Goal: Find specific page/section: Find specific page/section

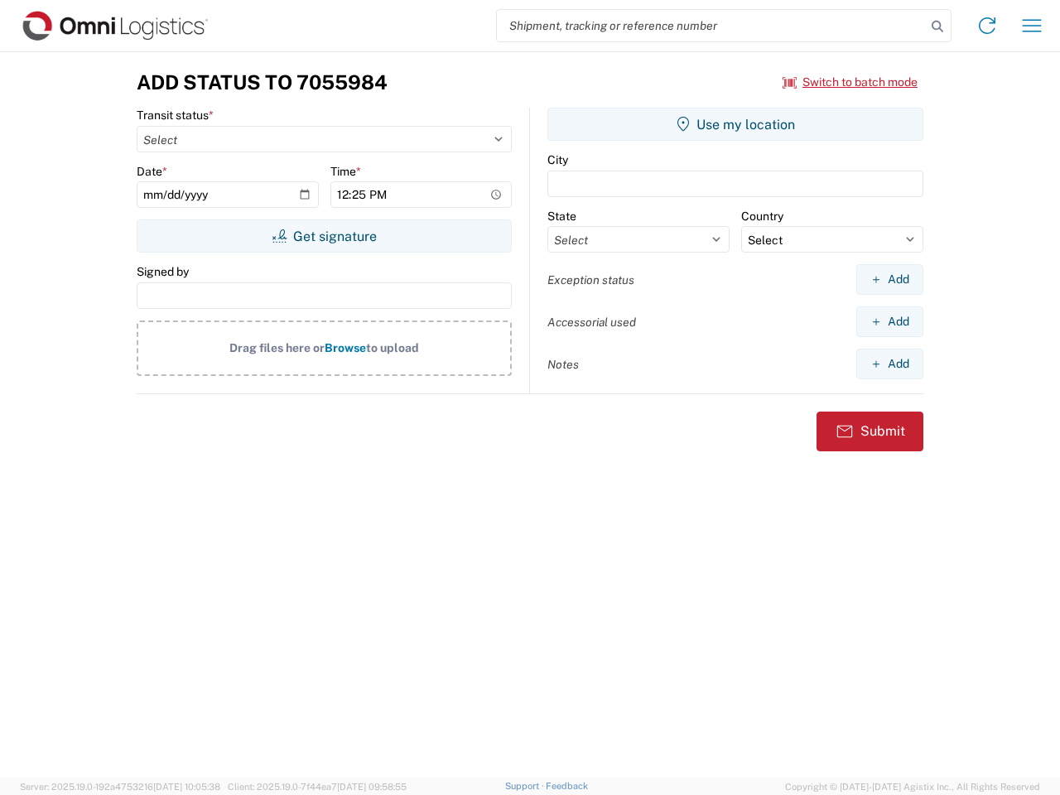
click at [712, 26] on input "search" at bounding box center [711, 25] width 429 height 31
click at [938, 27] on icon at bounding box center [937, 26] width 23 height 23
click at [987, 26] on icon at bounding box center [987, 25] width 27 height 27
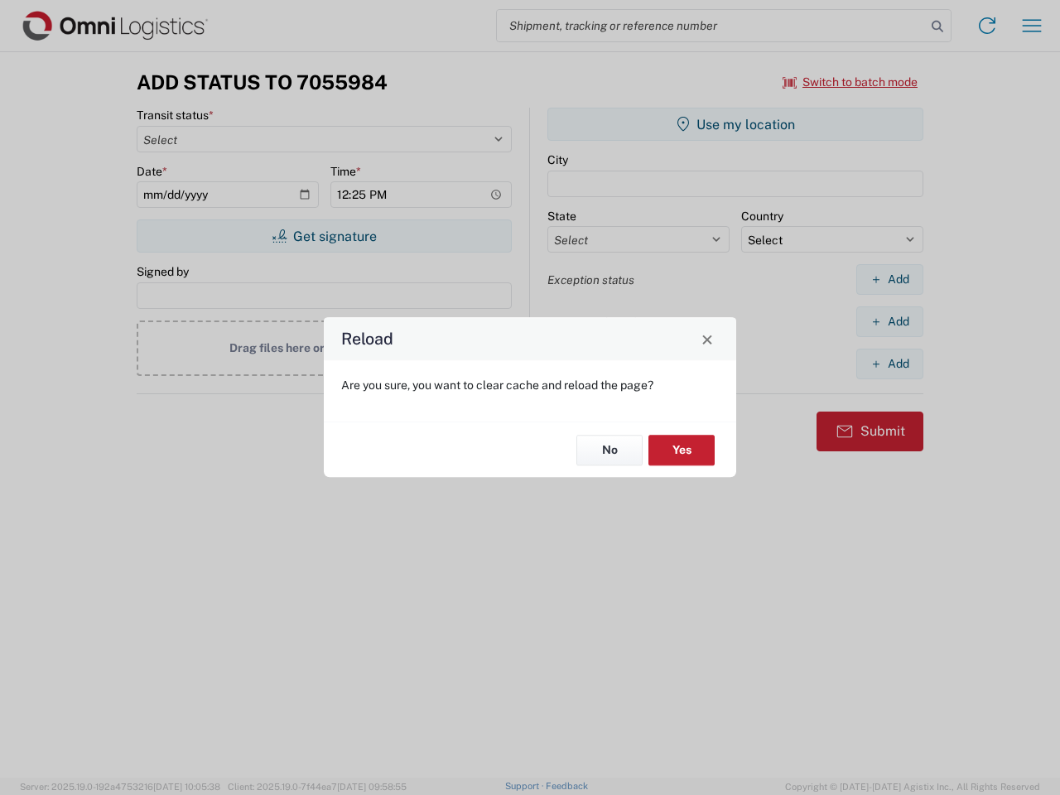
click at [851, 82] on div "Reload Are you sure, you want to clear cache and reload the page? No Yes" at bounding box center [530, 397] width 1060 height 795
click at [324, 236] on div "Reload Are you sure, you want to clear cache and reload the page? No Yes" at bounding box center [530, 397] width 1060 height 795
click at [736, 124] on div "Reload Are you sure, you want to clear cache and reload the page? No Yes" at bounding box center [530, 397] width 1060 height 795
click at [890, 279] on div "Reload Are you sure, you want to clear cache and reload the page? No Yes" at bounding box center [530, 397] width 1060 height 795
click at [890, 321] on div "Reload Are you sure, you want to clear cache and reload the page? No Yes" at bounding box center [530, 397] width 1060 height 795
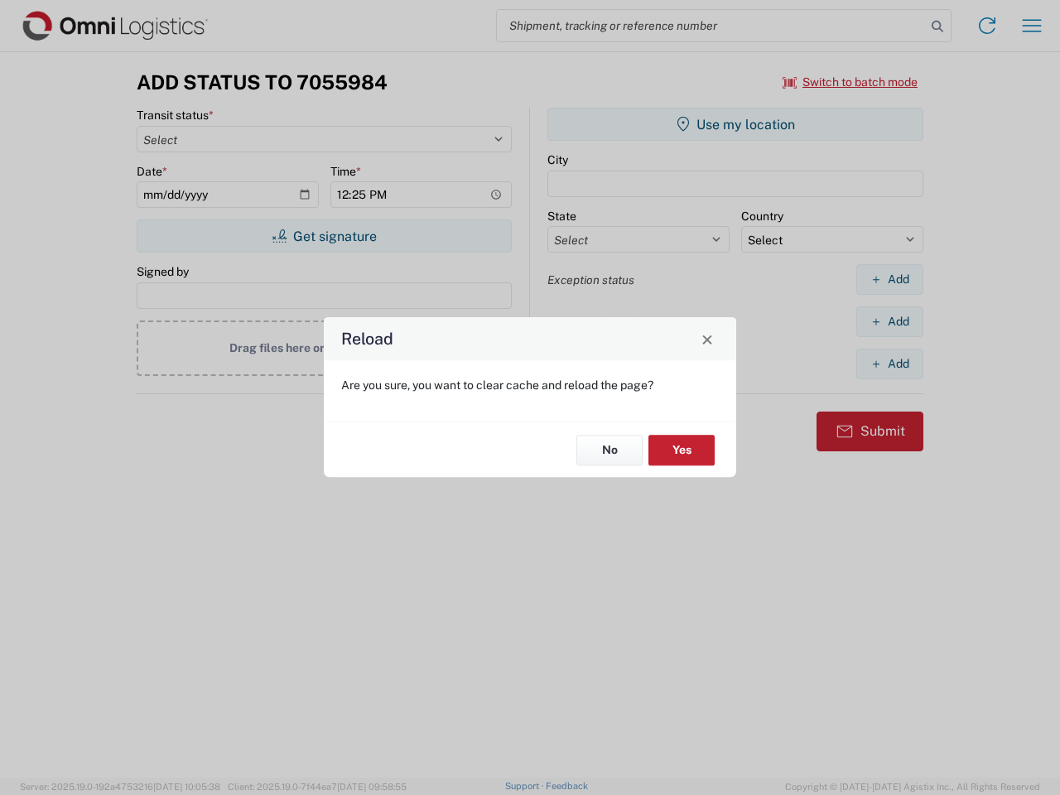
click at [890, 364] on div "Reload Are you sure, you want to clear cache and reload the page? No Yes" at bounding box center [530, 397] width 1060 height 795
